Goal: Information Seeking & Learning: Learn about a topic

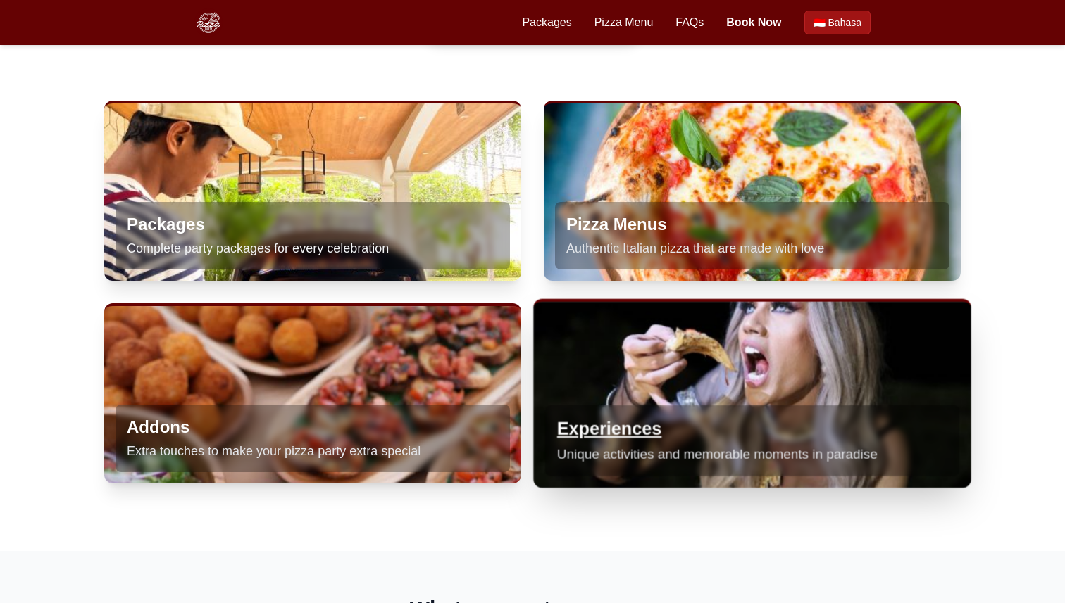
scroll to position [864, 0]
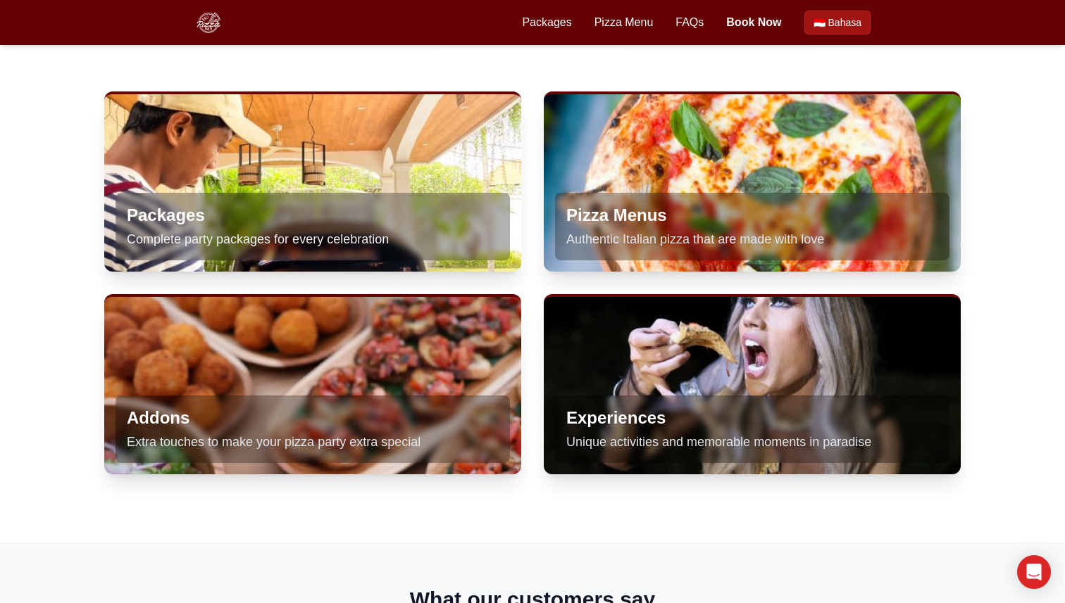
click at [682, 9] on div "Packages Pizza Menu FAQs Book Now 🇮🇩 Bahasa Packages Pizza Menu Book Now 🇮🇩 Bah…" at bounding box center [532, 22] width 676 height 45
click at [692, 23] on link "FAQs" at bounding box center [689, 22] width 28 height 17
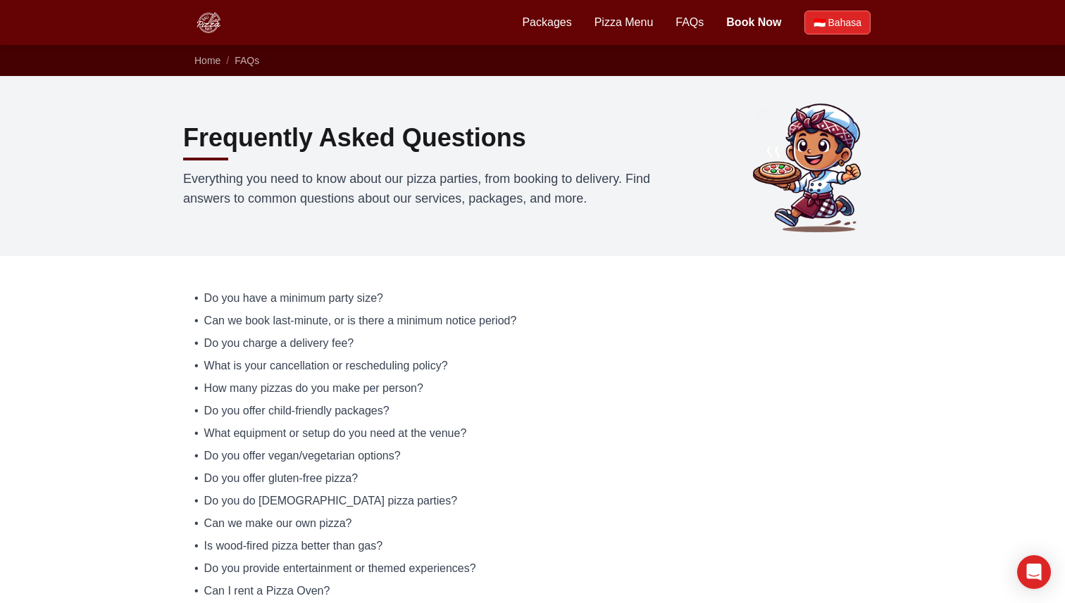
click at [841, 29] on span "Bahasa" at bounding box center [844, 22] width 33 height 14
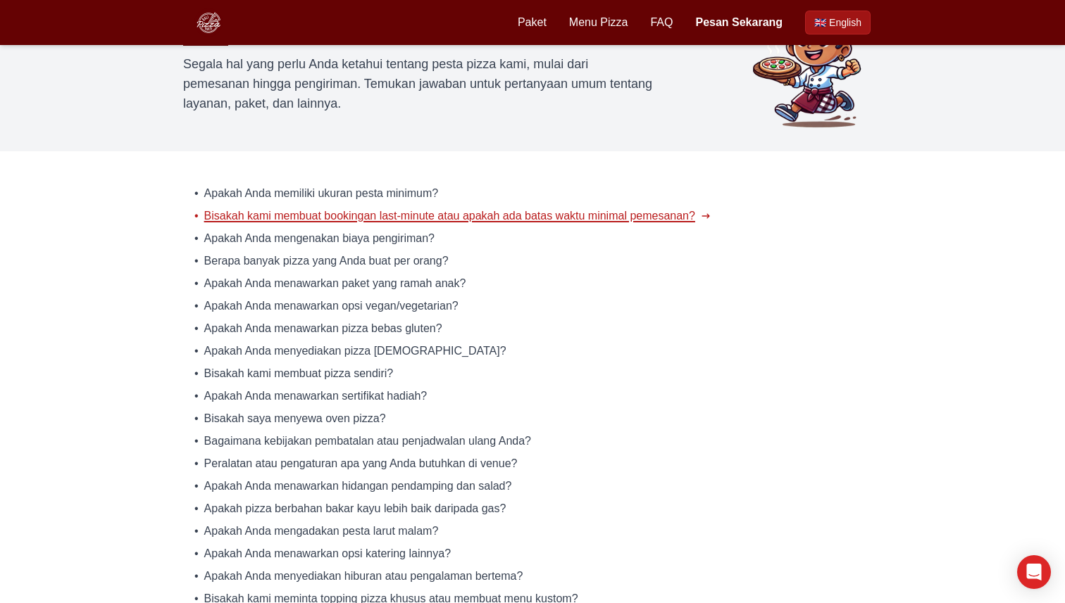
scroll to position [106, 0]
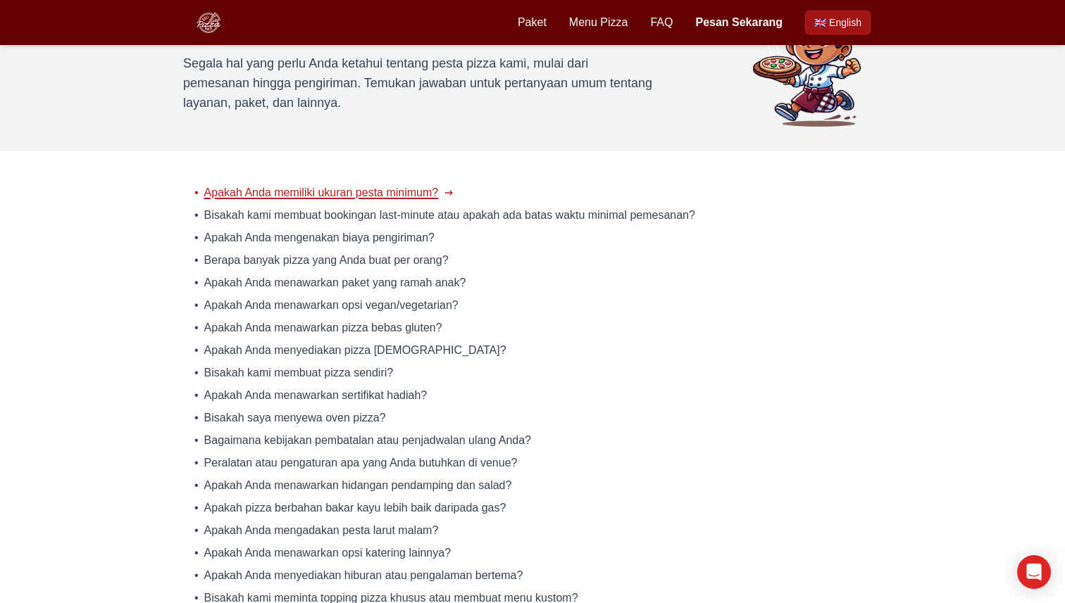
click at [331, 186] on span "Apakah Anda memiliki ukuran pesta minimum?" at bounding box center [321, 192] width 234 height 17
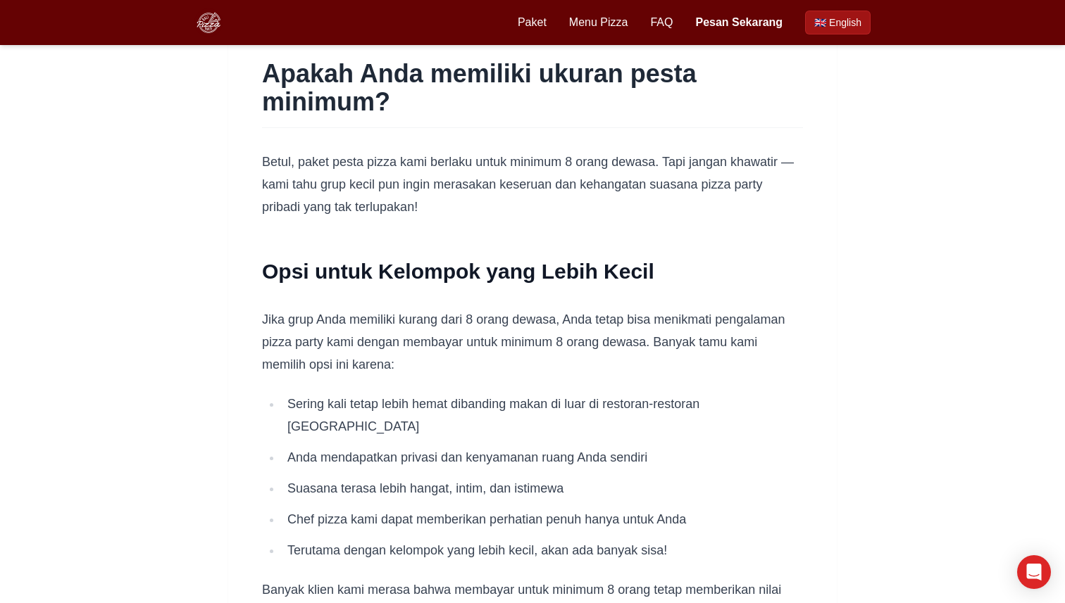
scroll to position [82, 0]
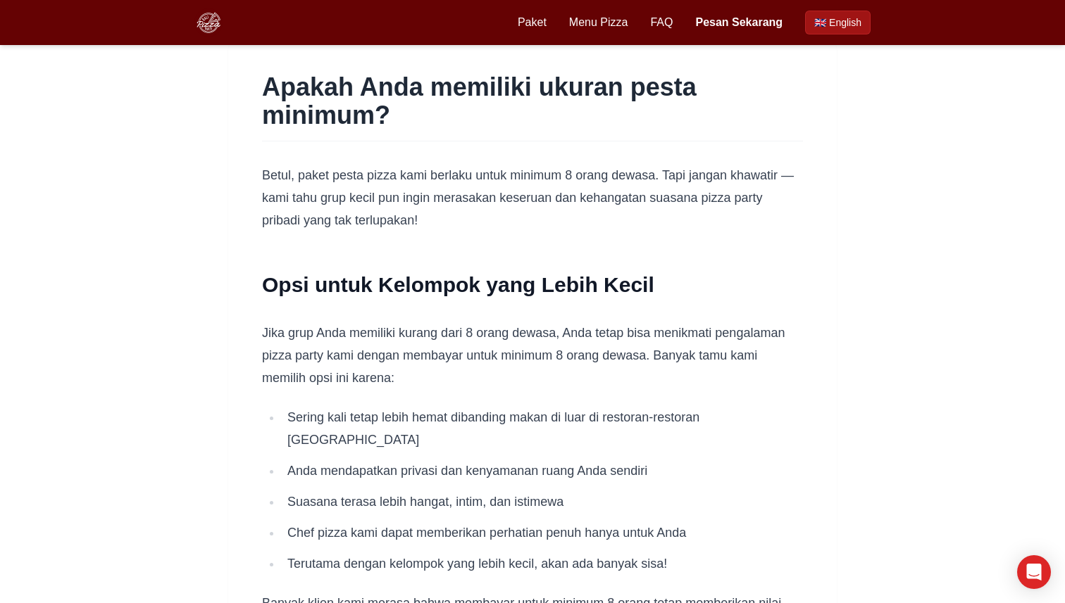
click at [846, 275] on div "Apakah Anda memiliki ukuran pesta minimum? Betul, paket pesta pizza kami berlak…" at bounding box center [532, 444] width 631 height 855
